Goal: Information Seeking & Learning: Compare options

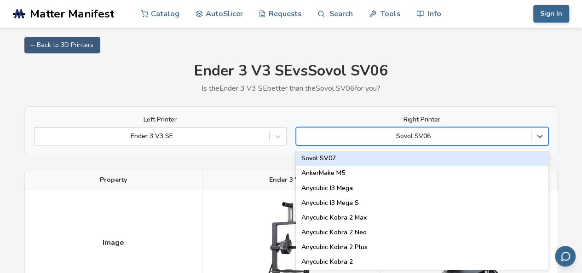
click at [426, 137] on div "Left Printer Ender 3 V3 SE Right Printer 89 results available. Use Up and Down …" at bounding box center [291, 130] width 534 height 49
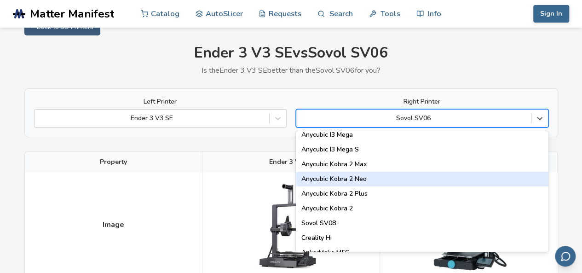
scroll to position [46, 0]
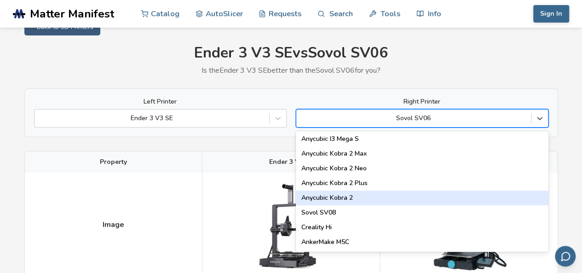
click at [361, 200] on div "Anycubic Kobra 2" at bounding box center [422, 198] width 253 height 15
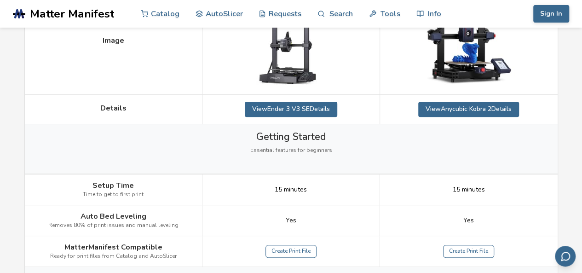
scroll to position [110, 0]
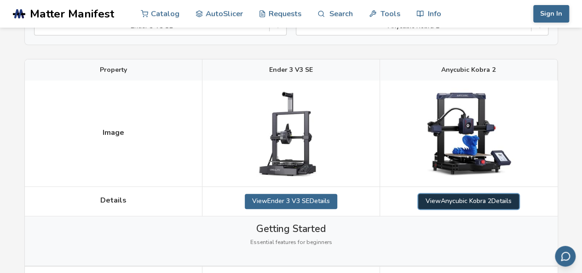
click at [464, 198] on link "View Anycubic Kobra 2 Details" at bounding box center [468, 201] width 101 height 15
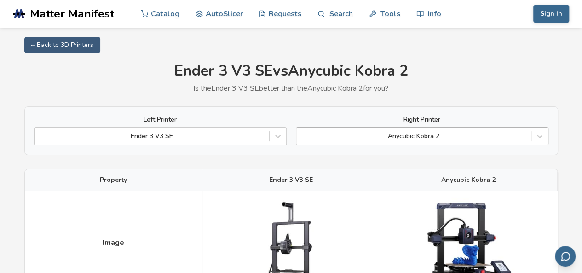
click at [473, 131] on div "Anycubic Kobra 2" at bounding box center [422, 136] width 253 height 18
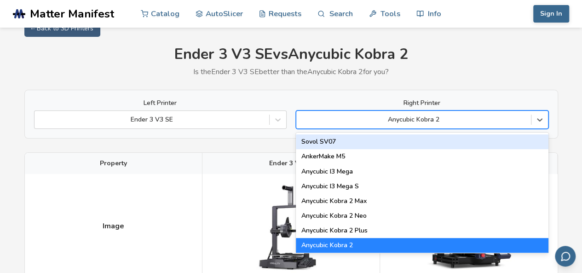
scroll to position [18, 0]
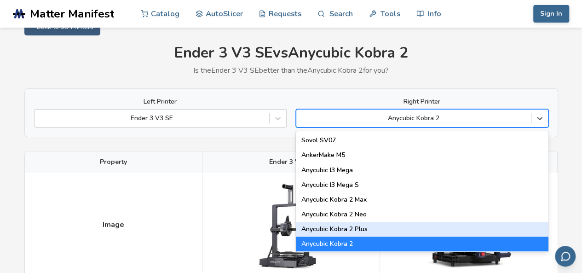
click at [404, 227] on div "Anycubic Kobra 2 Plus" at bounding box center [422, 229] width 253 height 15
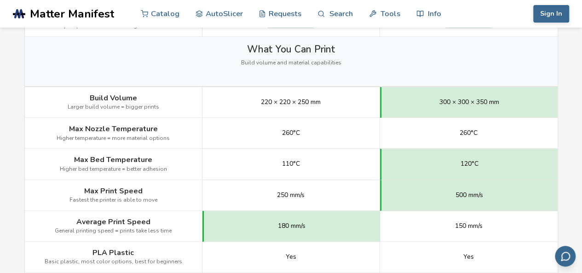
scroll to position [478, 0]
